Goal: Communication & Community: Answer question/provide support

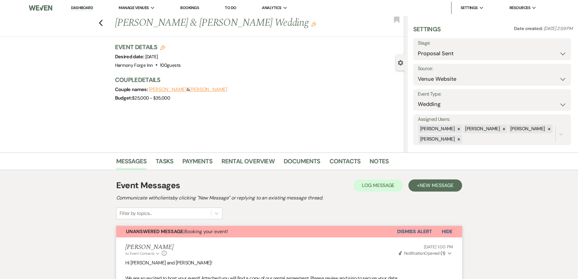
select select "6"
select select "5"
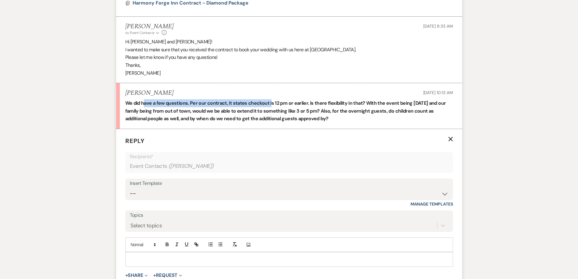
drag, startPoint x: 143, startPoint y: 102, endPoint x: 269, endPoint y: 97, distance: 125.9
click at [269, 97] on li "[PERSON_NAME] [DATE] 10:13 AM We did have a few questions. Per our contract, it…" at bounding box center [289, 106] width 346 height 46
click at [307, 103] on strong "We did have a few questions. Per our contract, it states checkout is 12 pm or e…" at bounding box center [285, 111] width 321 height 22
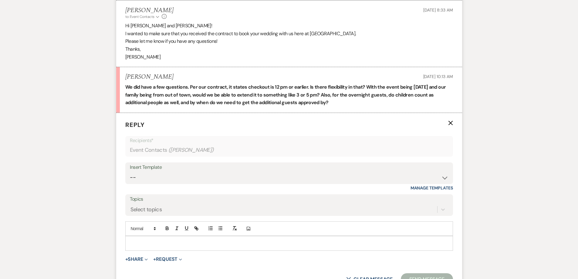
scroll to position [379, 0]
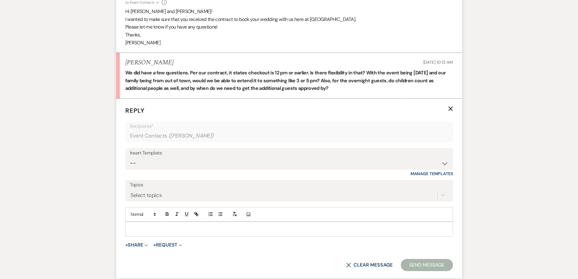
click at [160, 226] on p at bounding box center [289, 228] width 318 height 7
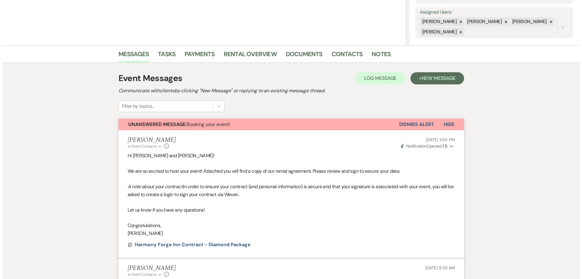
scroll to position [136, 0]
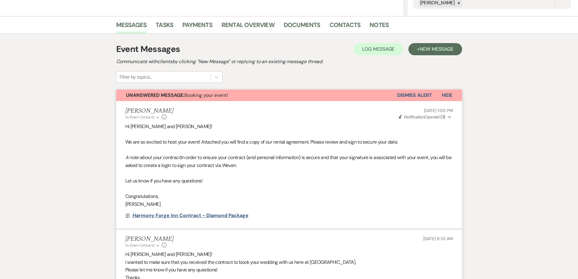
click at [176, 217] on span "Harmony Forge Inn Contract - Diamond Package" at bounding box center [191, 215] width 116 height 6
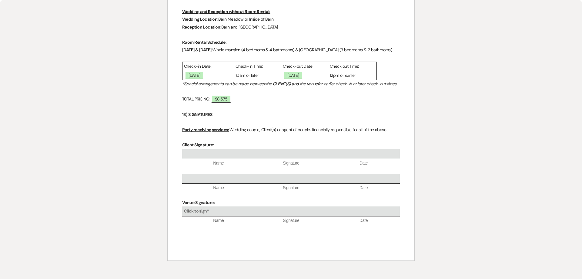
scroll to position [1725, 0]
select select "6"
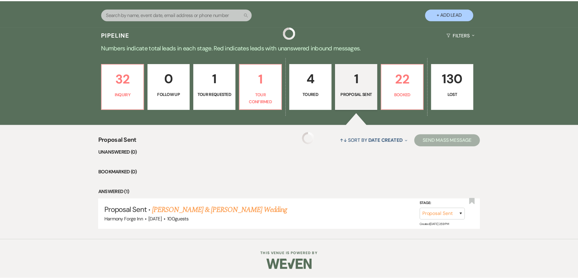
scroll to position [127, 0]
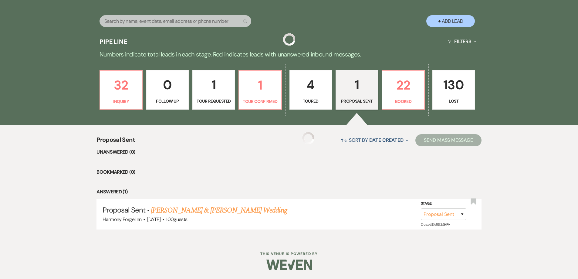
select select "6"
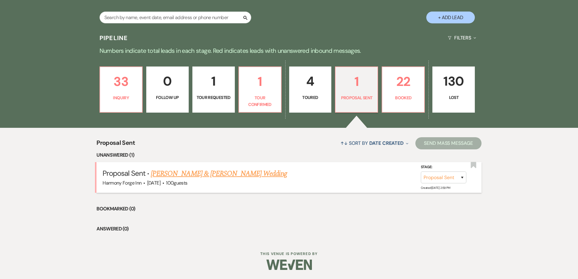
click at [195, 171] on link "[PERSON_NAME] & [PERSON_NAME] Wedding" at bounding box center [219, 173] width 136 height 11
select select "6"
select select "5"
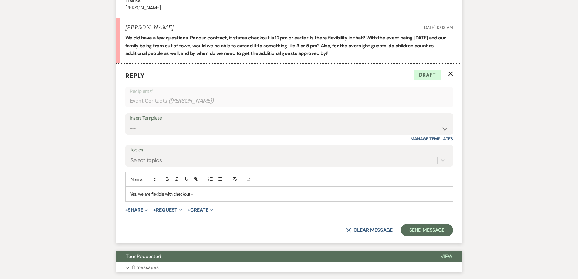
scroll to position [428, 0]
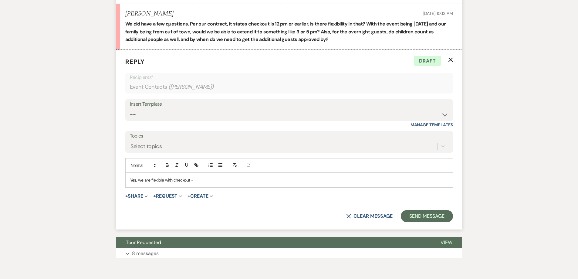
click at [194, 180] on p "Yes, we are flexible with checkout -" at bounding box center [289, 179] width 318 height 7
click at [214, 182] on p "Yes, we are flexible with checkout and can accomodate a" at bounding box center [289, 179] width 318 height 7
click at [241, 181] on p "Yes, we are flexible with checkout and can accommodate a" at bounding box center [289, 179] width 318 height 7
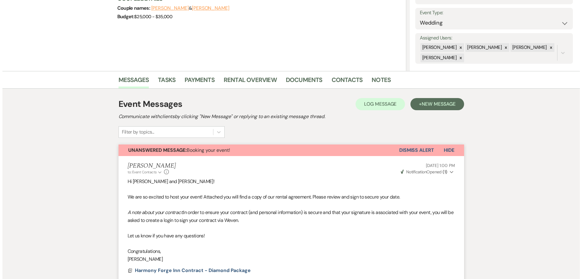
scroll to position [155, 0]
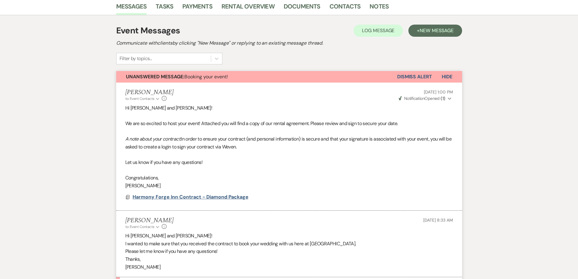
click at [156, 196] on span "Harmony Forge Inn Contract - Diamond Package" at bounding box center [191, 196] width 116 height 6
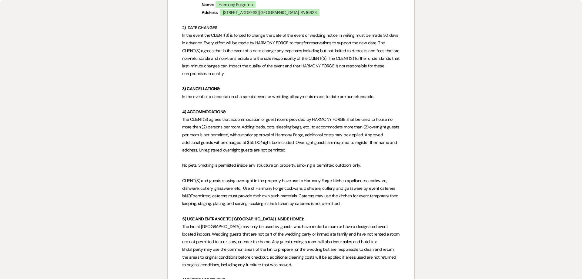
scroll to position [515, 0]
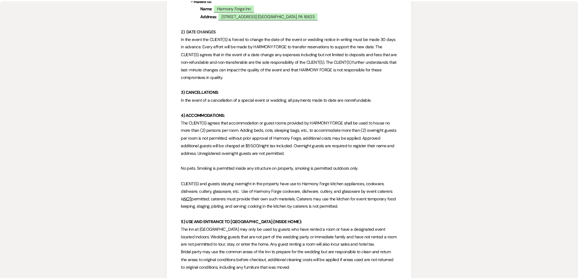
scroll to position [127, 0]
select select "6"
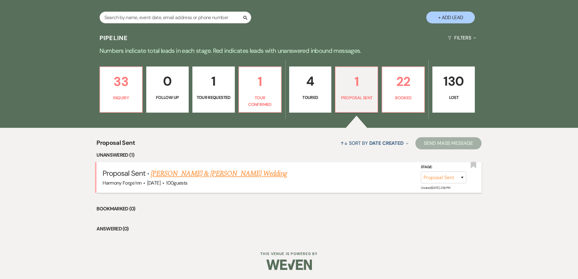
click at [208, 175] on link "[PERSON_NAME] & [PERSON_NAME] Wedding" at bounding box center [219, 173] width 136 height 11
select select "6"
select select "5"
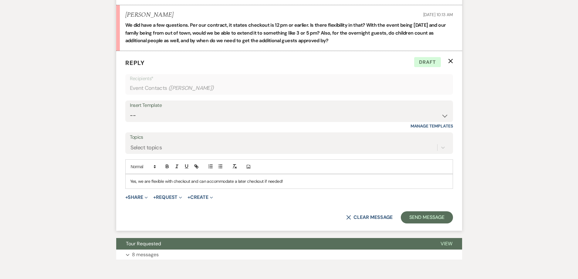
scroll to position [428, 0]
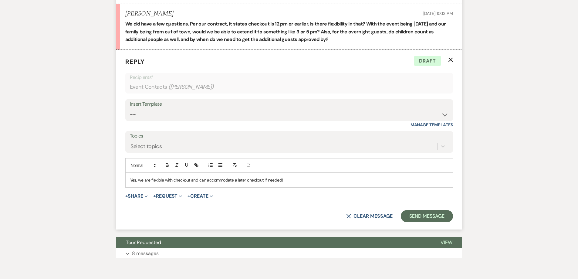
click at [299, 183] on p "Yes, we are flexible with checkout and can accommodate a later checkout if need…" at bounding box center [289, 179] width 318 height 7
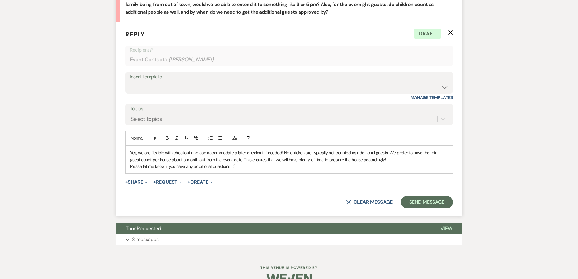
scroll to position [458, 0]
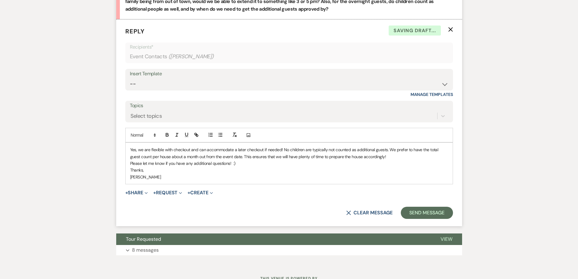
click at [250, 165] on p "Please let me know if you have any additional questions! :)" at bounding box center [289, 163] width 318 height 7
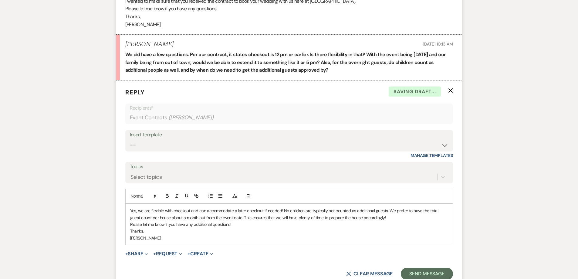
scroll to position [397, 0]
click at [128, 210] on div "Yes, we are flexible with checkout and can accommodate a later checkout if need…" at bounding box center [289, 223] width 327 height 41
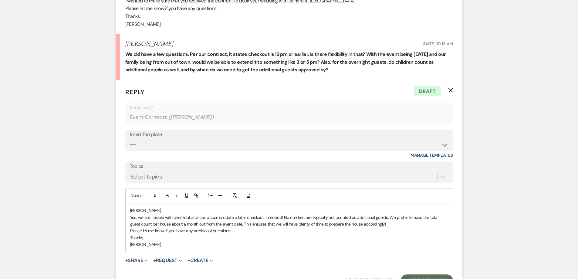
click at [289, 218] on p "Yes, we are flexible with checkout and can accommodate a later checkout if need…" at bounding box center [289, 221] width 318 height 14
click at [340, 218] on p "Yes, we are flexible with checkout and can accommodate a later checkout if need…" at bounding box center [289, 221] width 318 height 14
click at [377, 218] on p "Yes, we are flexible with checkout and can accommodate a later checkout if need…" at bounding box center [289, 221] width 318 height 14
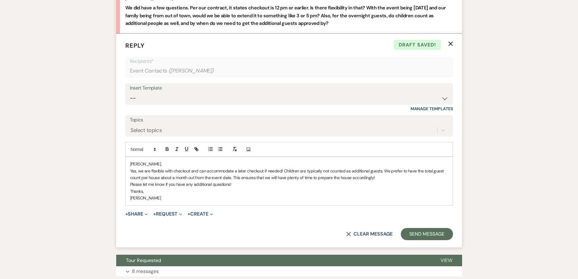
scroll to position [458, 0]
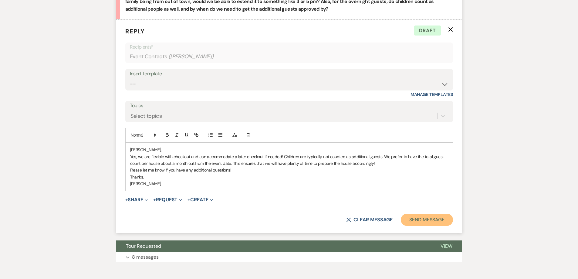
click at [424, 223] on button "Send Message" at bounding box center [427, 219] width 52 height 12
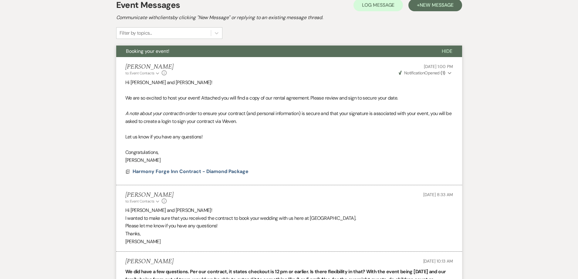
scroll to position [0, 0]
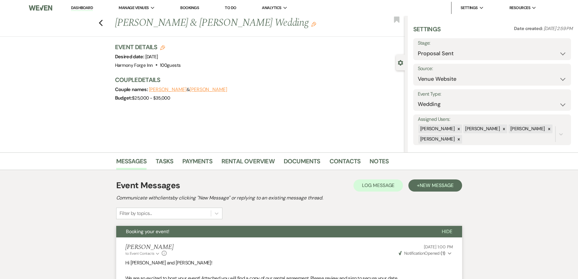
click at [79, 8] on link "Dashboard" at bounding box center [82, 8] width 22 height 6
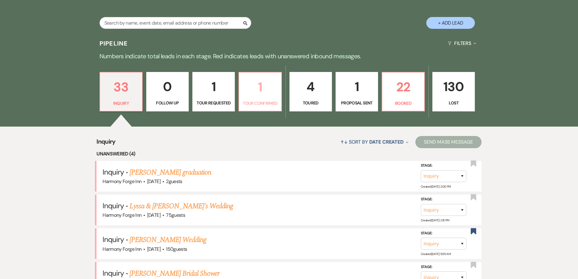
click at [268, 95] on p "1" at bounding box center [260, 87] width 35 height 20
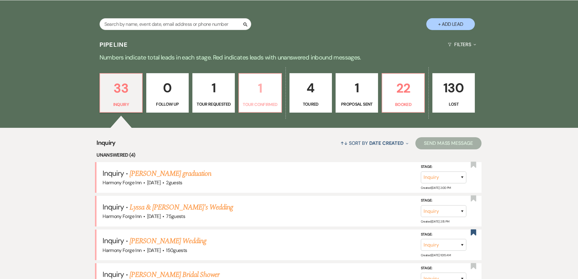
select select "4"
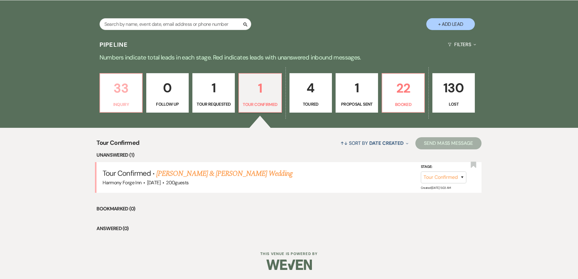
click at [118, 93] on p "33" at bounding box center [121, 88] width 35 height 20
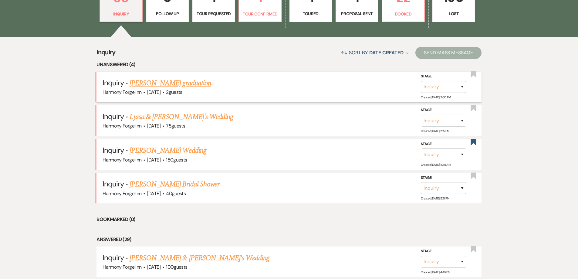
scroll to position [211, 0]
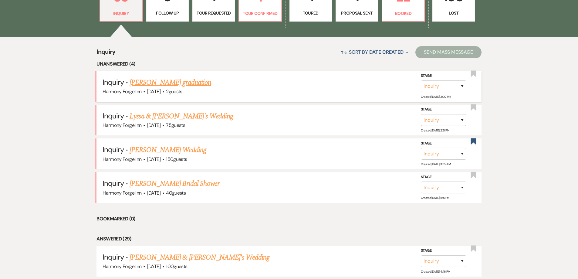
click at [151, 81] on link "[PERSON_NAME] graduation" at bounding box center [170, 82] width 82 height 11
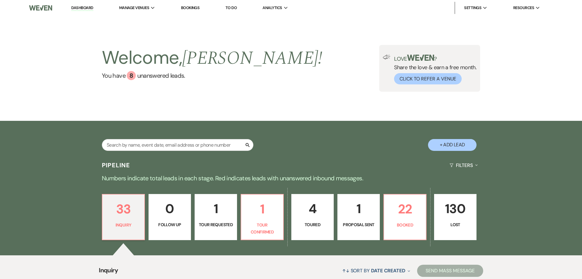
select select "5"
select select "13"
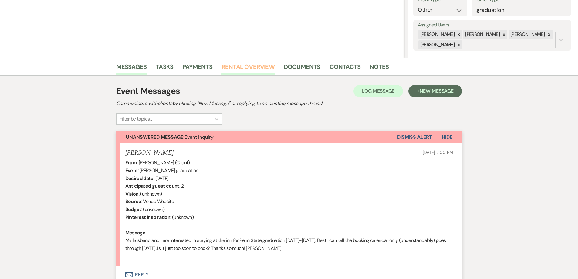
scroll to position [121, 0]
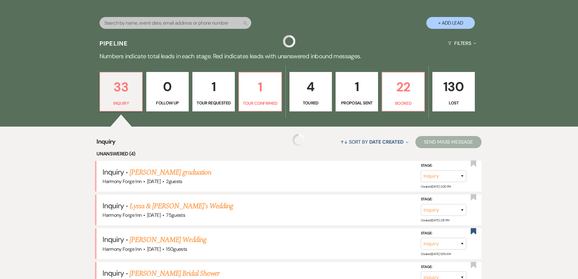
scroll to position [211, 0]
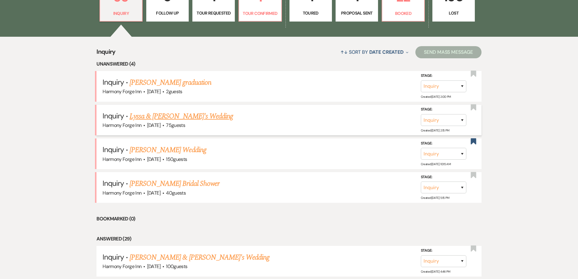
click at [155, 113] on link "Lyssa & [PERSON_NAME]'s Wedding" at bounding box center [180, 116] width 103 height 11
select select "5"
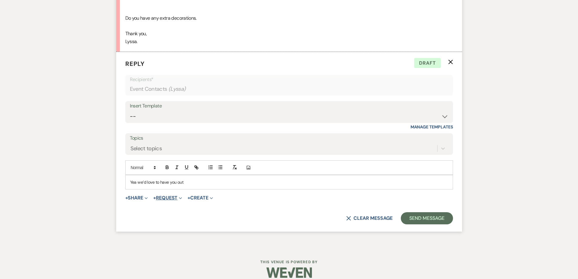
scroll to position [539, 0]
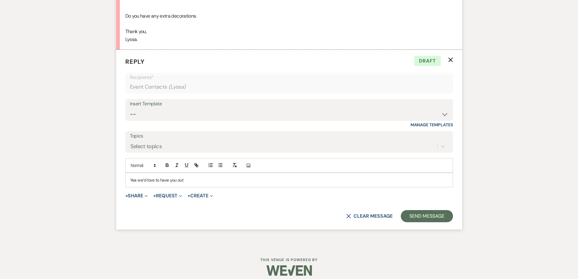
click at [196, 181] on p "Yea we’d love to have you out" at bounding box center [289, 179] width 318 height 7
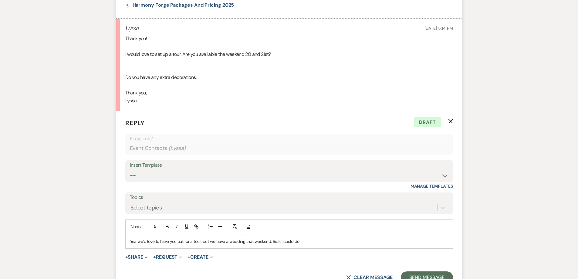
scroll to position [478, 0]
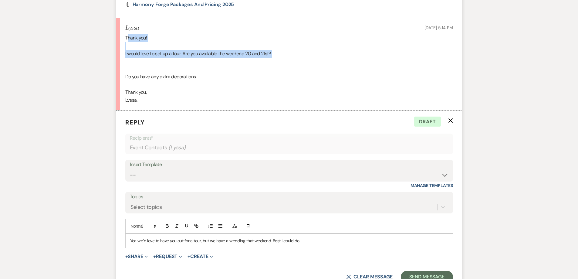
drag, startPoint x: 126, startPoint y: 39, endPoint x: 230, endPoint y: 58, distance: 105.6
click at [230, 58] on div "Thank you! I would love to set up a tour. Are you available the weekend 20 and …" at bounding box center [288, 69] width 327 height 70
drag, startPoint x: 126, startPoint y: 39, endPoint x: 176, endPoint y: 56, distance: 52.3
click at [176, 56] on div "Thank you! I would love to set up a tour. Are you available the weekend 20 and …" at bounding box center [288, 69] width 327 height 70
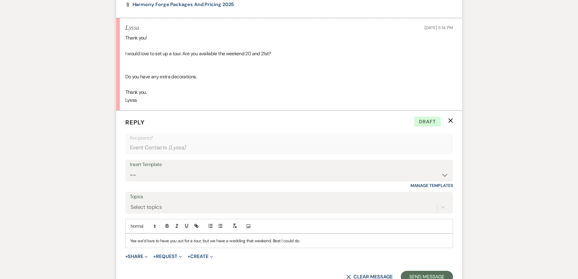
click at [199, 56] on div "Thank you! I would love to set up a tour. Are you available the weekend 20 and …" at bounding box center [288, 69] width 327 height 70
drag, startPoint x: 189, startPoint y: 53, endPoint x: 264, endPoint y: 52, distance: 74.6
click at [264, 52] on div "Thank you! I would love to set up a tour. Are you available the weekend 20 and …" at bounding box center [288, 69] width 327 height 70
click at [294, 69] on div "Thank you! I would love to set up a tour. Are you available the weekend 20 and …" at bounding box center [288, 69] width 327 height 70
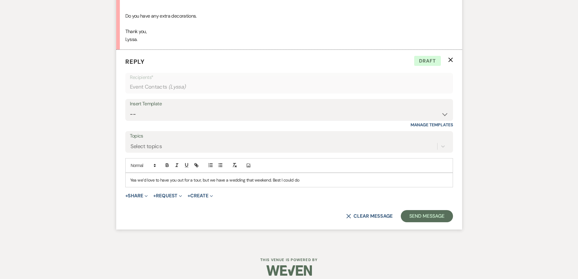
click at [303, 181] on p "Yea we’d love to have you out for a tour, but we have a wedding that weekend. B…" at bounding box center [289, 179] width 318 height 7
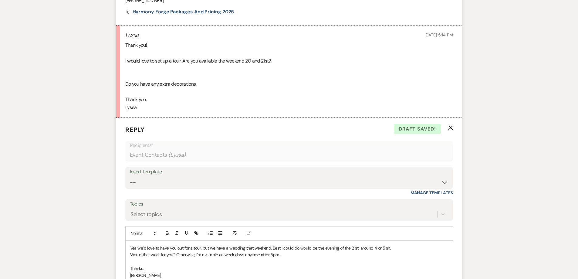
scroll to position [541, 0]
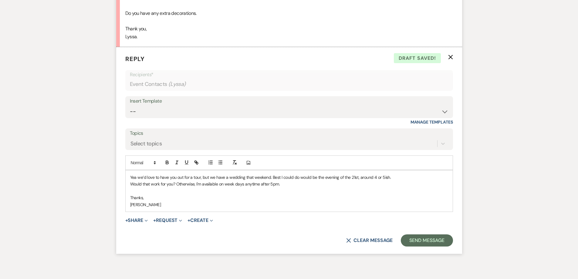
click at [129, 176] on div "Yea we’d love to have you out for a tour, but we have a wedding that weekend. B…" at bounding box center [289, 190] width 327 height 41
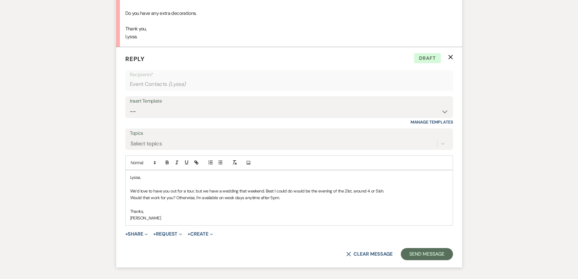
click at [244, 191] on p "We’d love to have you out for a tour, but we have a wedding that weekend. Best …" at bounding box center [289, 190] width 318 height 7
click at [280, 197] on p "Would that work for you? Otherwise, I'm available on week days anytime after 5p…" at bounding box center [289, 197] width 318 height 7
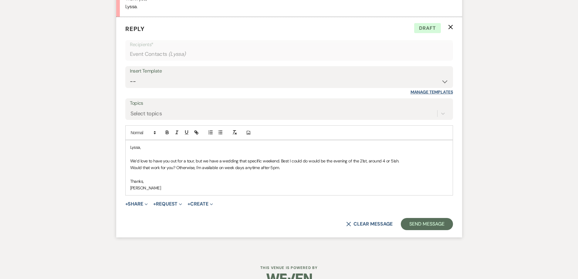
scroll to position [572, 0]
click at [425, 223] on button "Send Message" at bounding box center [427, 223] width 52 height 12
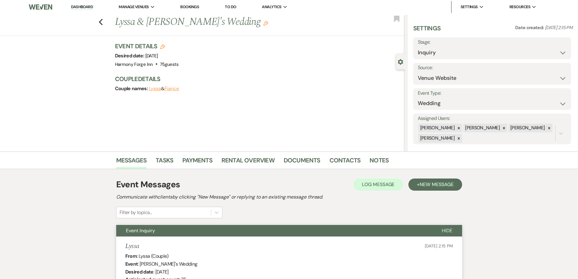
scroll to position [0, 0]
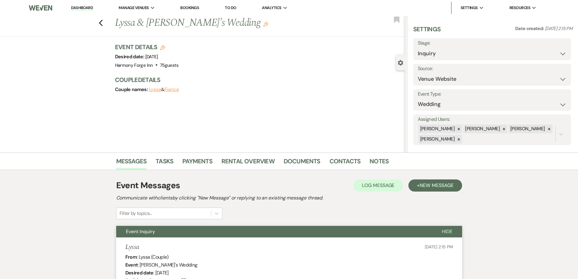
click at [86, 6] on link "Dashboard" at bounding box center [82, 8] width 22 height 6
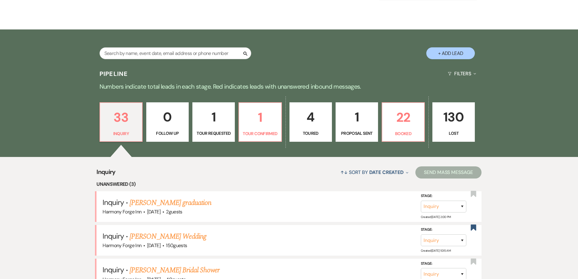
scroll to position [152, 0]
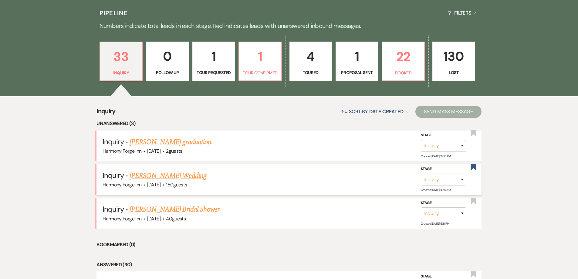
click at [152, 176] on link "[PERSON_NAME] Wedding" at bounding box center [167, 175] width 77 height 11
select select "5"
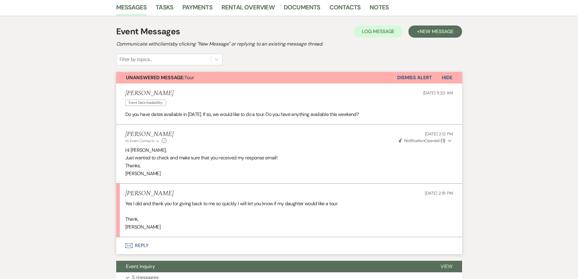
scroll to position [145, 0]
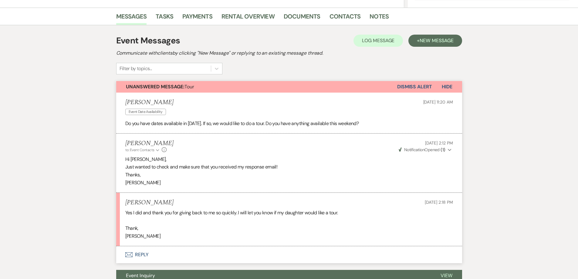
click at [411, 88] on button "Dismiss Alert" at bounding box center [414, 87] width 35 height 12
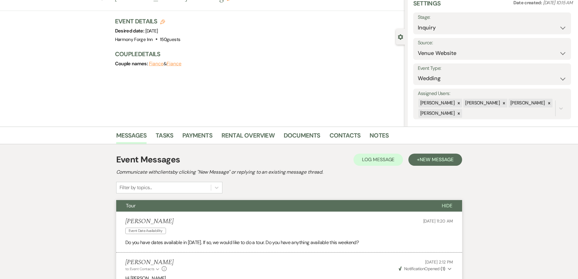
scroll to position [0, 0]
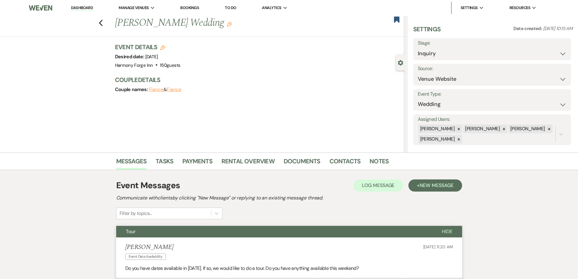
click at [81, 5] on link "Dashboard" at bounding box center [82, 8] width 22 height 6
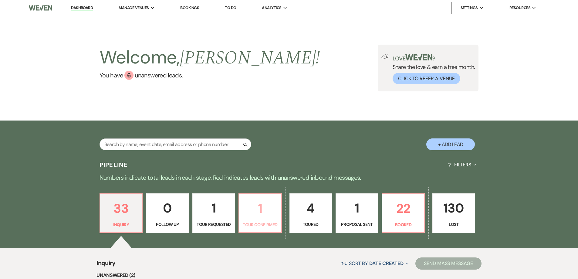
click at [256, 220] on link "1 Tour Confirmed" at bounding box center [259, 212] width 43 height 39
select select "4"
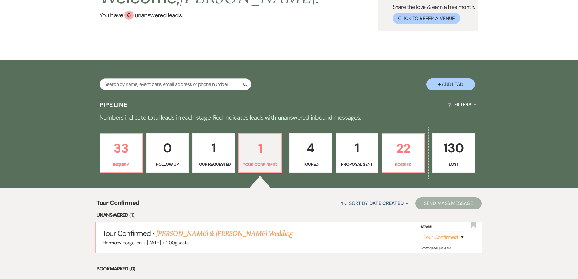
scroll to position [59, 0]
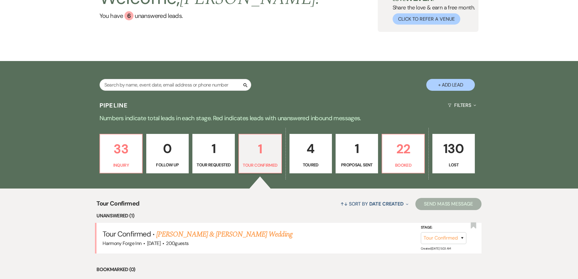
click at [205, 162] on p "Tour Requested" at bounding box center [213, 164] width 35 height 7
select select "2"
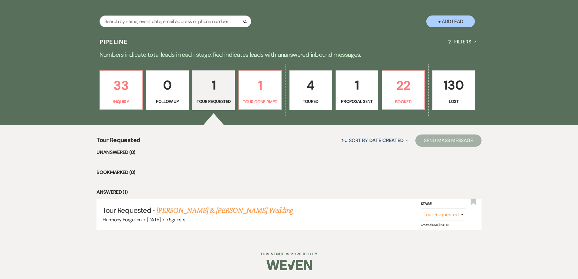
scroll to position [123, 0]
click at [424, 82] on link "22 Booked" at bounding box center [402, 89] width 43 height 39
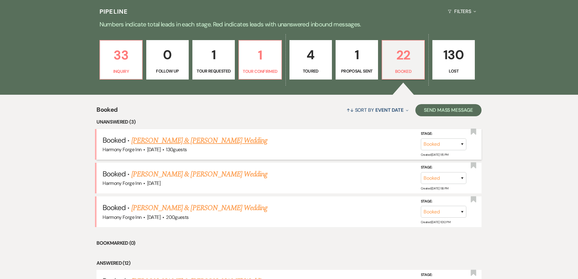
scroll to position [184, 0]
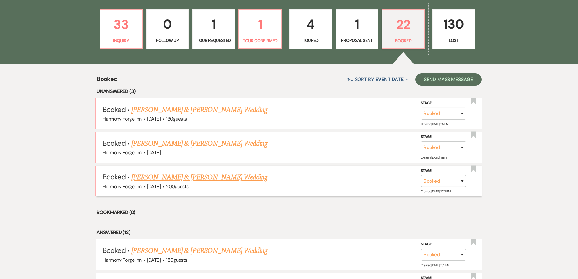
click at [216, 177] on link "[PERSON_NAME] & [PERSON_NAME] Wedding" at bounding box center [199, 177] width 136 height 11
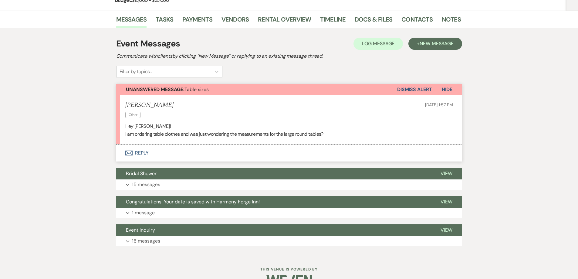
scroll to position [113, 0]
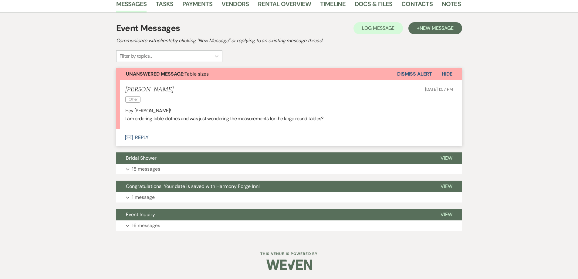
click at [140, 136] on button "Envelope Reply" at bounding box center [289, 137] width 346 height 17
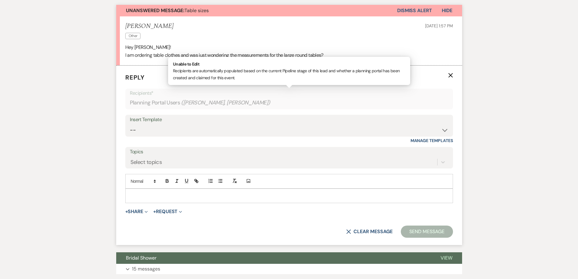
scroll to position [192, 0]
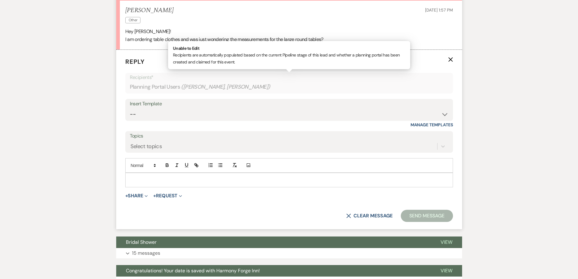
click at [146, 180] on p at bounding box center [289, 179] width 318 height 7
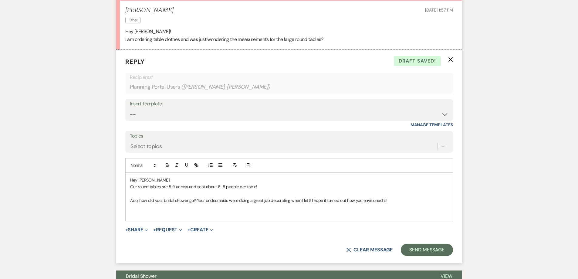
click at [138, 200] on p "Also, how did your bridal shower go? Your bridesmaids were doing a great job de…" at bounding box center [289, 200] width 318 height 7
click at [140, 200] on p "Also, how did your bridal shower go? Your bridesmaids were doing a great job de…" at bounding box center [289, 200] width 318 height 7
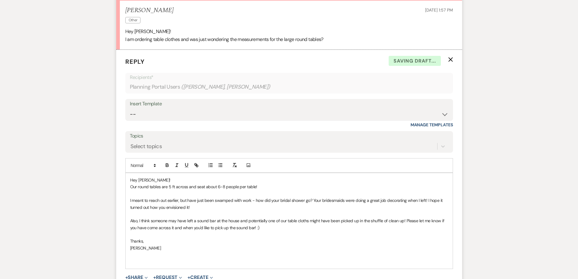
click at [158, 181] on p "Hey [PERSON_NAME]!" at bounding box center [289, 179] width 318 height 7
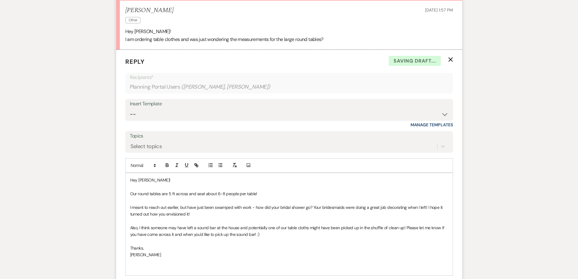
click at [184, 193] on p "Our round tables are 5 ft across and seat about 6-8 people per table!" at bounding box center [289, 193] width 318 height 7
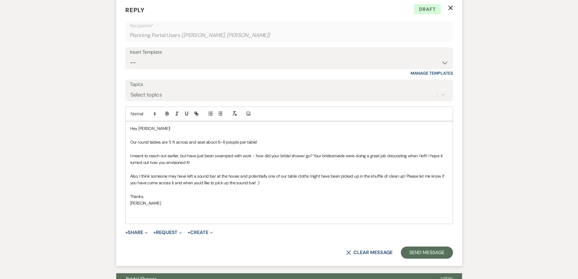
scroll to position [253, 0]
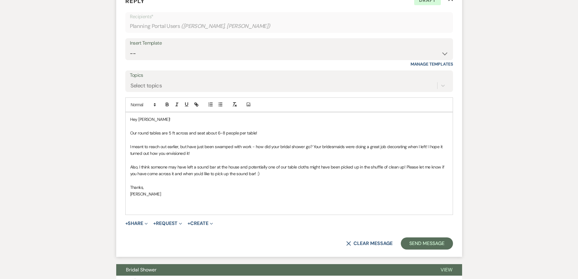
drag, startPoint x: 183, startPoint y: 173, endPoint x: 187, endPoint y: 174, distance: 3.8
click at [183, 173] on p "Also, I think someone may have left a sound bar at the house and potentially on…" at bounding box center [289, 170] width 318 height 14
click at [422, 243] on button "Send Message" at bounding box center [427, 243] width 52 height 12
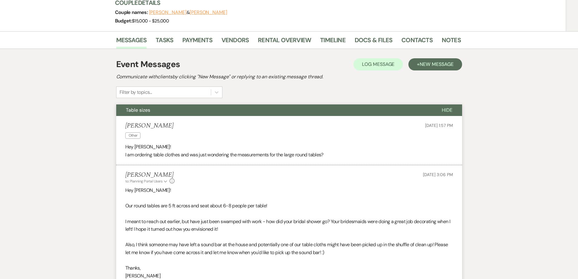
scroll to position [0, 0]
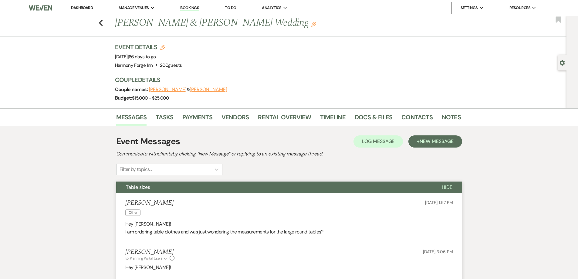
click at [81, 7] on link "Dashboard" at bounding box center [82, 7] width 22 height 5
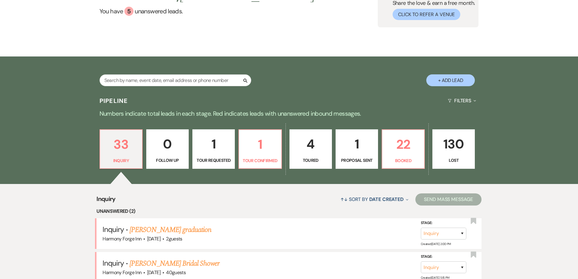
scroll to position [91, 0]
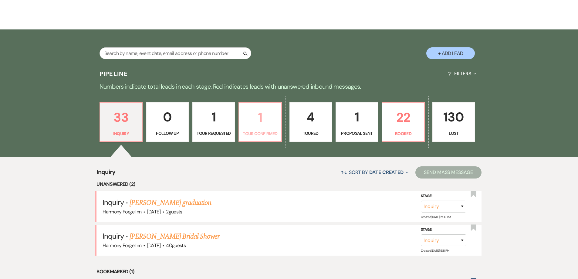
click at [273, 120] on p "1" at bounding box center [260, 117] width 35 height 20
select select "4"
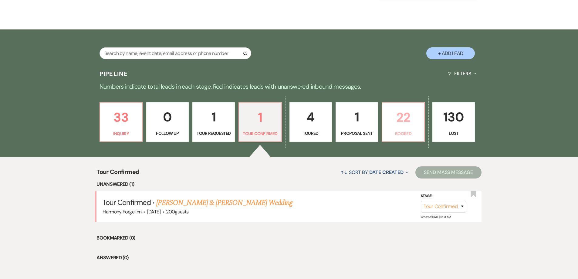
click at [387, 120] on p "22" at bounding box center [403, 117] width 35 height 20
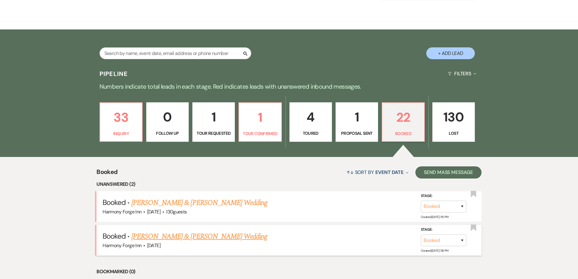
click at [184, 237] on link "[PERSON_NAME] & [PERSON_NAME] Wedding" at bounding box center [199, 236] width 136 height 11
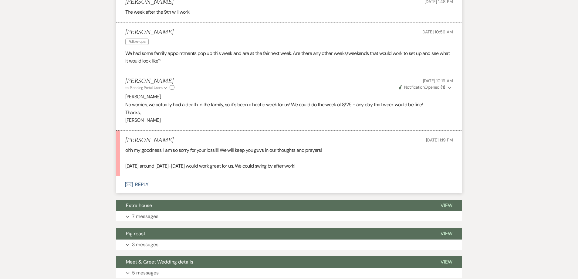
scroll to position [1213, 0]
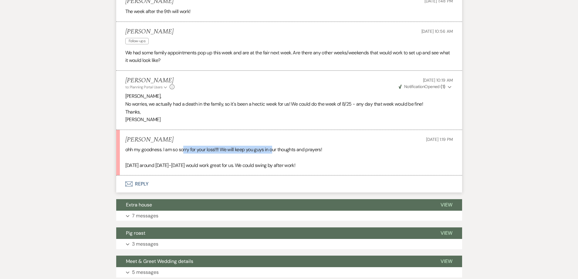
drag, startPoint x: 185, startPoint y: 157, endPoint x: 274, endPoint y: 157, distance: 88.8
click at [274, 153] on p "ohh my goodness. I am so sorry for your loss!!!! We will keep you guys in our t…" at bounding box center [288, 150] width 327 height 8
